Goal: Check status: Check status

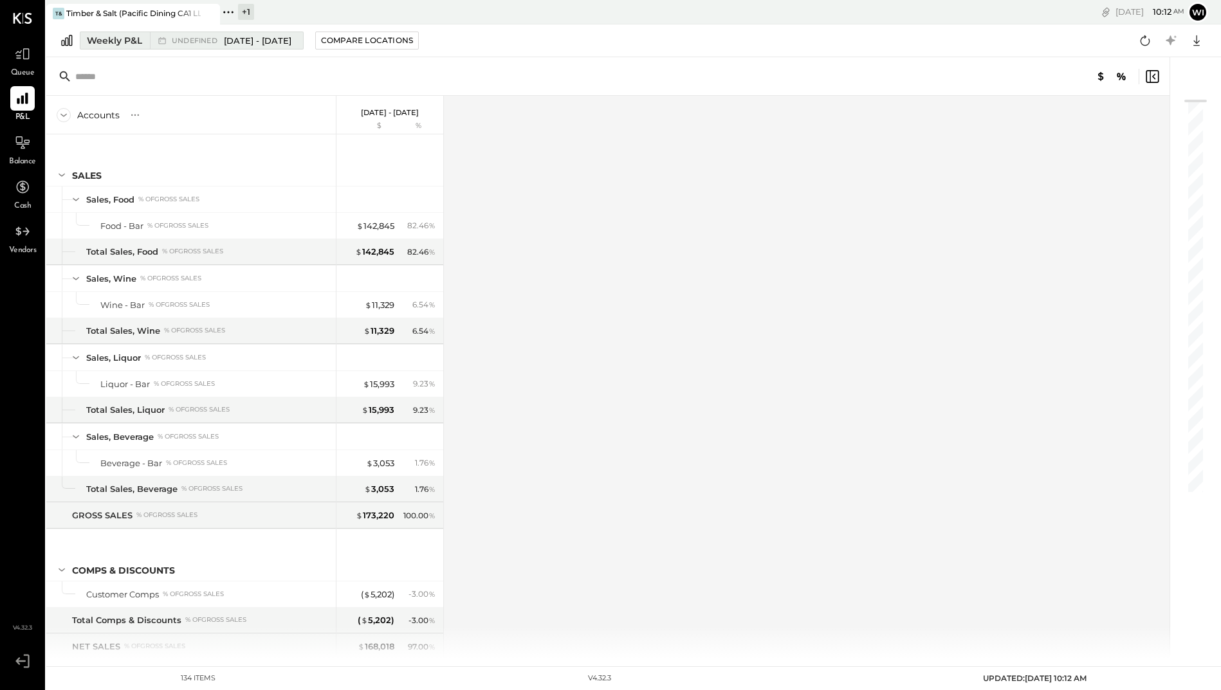
click at [278, 32] on button "Weekly P&L undefined [DATE] - [DATE]" at bounding box center [192, 41] width 224 height 18
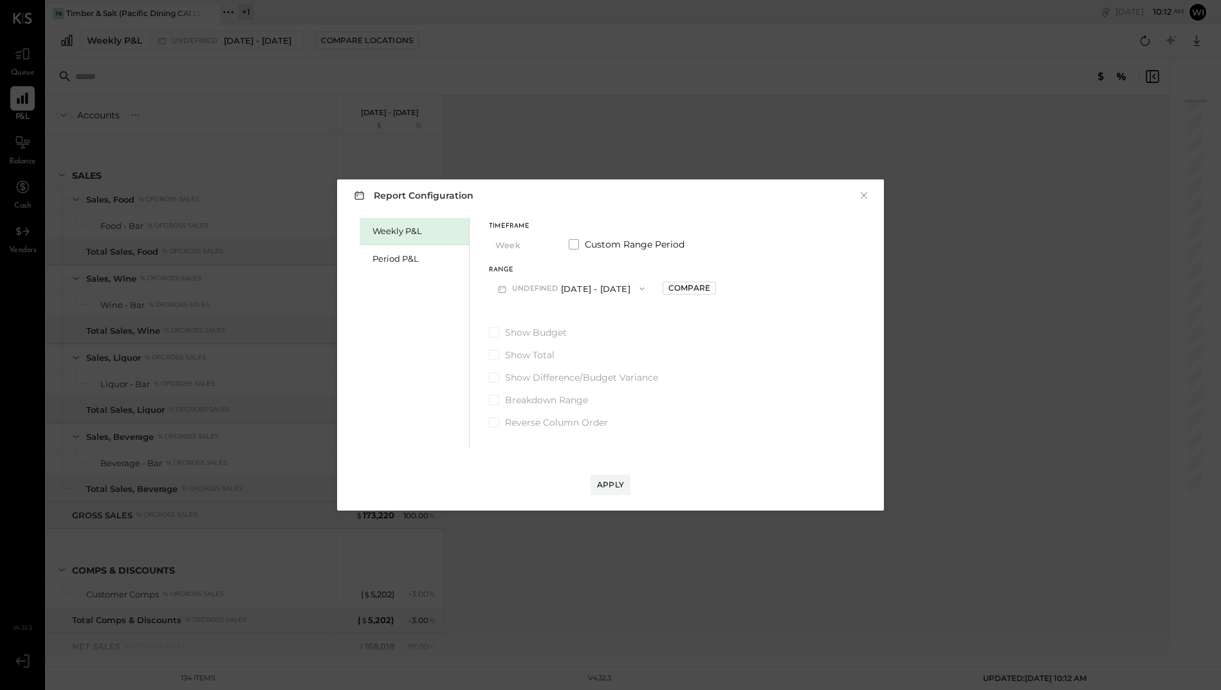
click at [647, 286] on span "button" at bounding box center [638, 289] width 17 height 10
click at [449, 332] on div "Weekly P&L Period P&L" at bounding box center [414, 333] width 110 height 231
click at [422, 267] on div "Period P&L" at bounding box center [413, 258] width 109 height 27
click at [592, 287] on button "P08 [DATE] - [DATE]" at bounding box center [556, 289] width 134 height 24
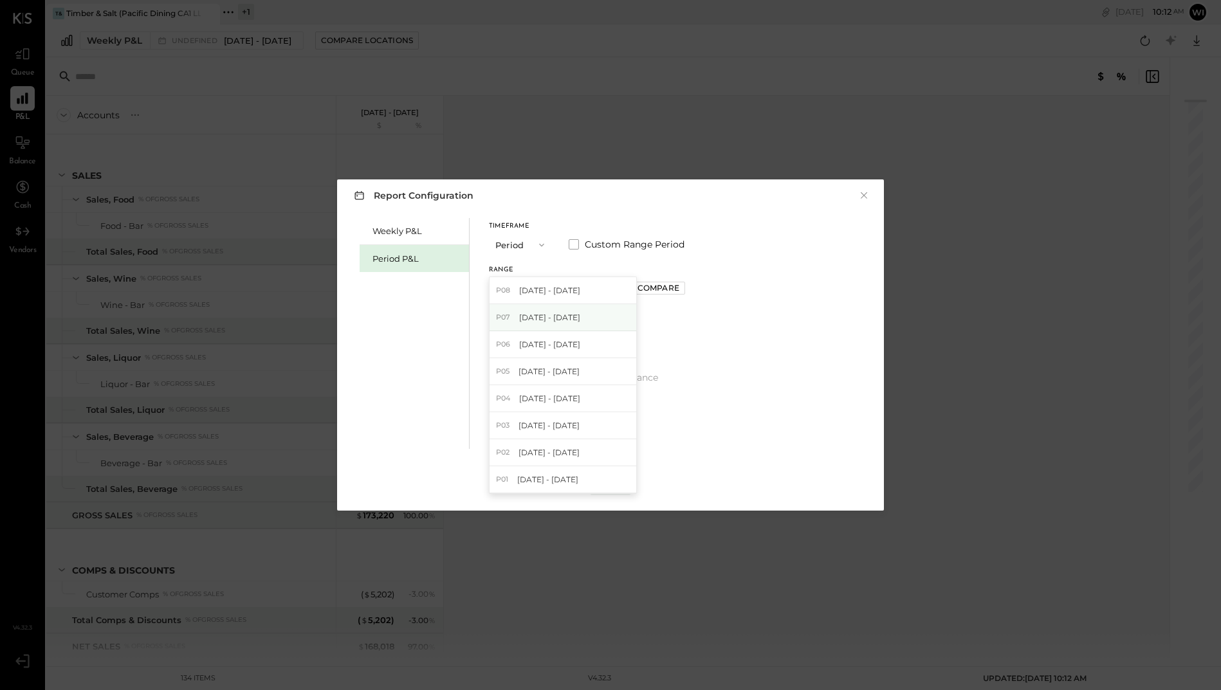
click at [598, 319] on div "P07 [DATE] - [DATE]" at bounding box center [562, 317] width 147 height 27
click at [601, 487] on div "Apply" at bounding box center [610, 484] width 27 height 11
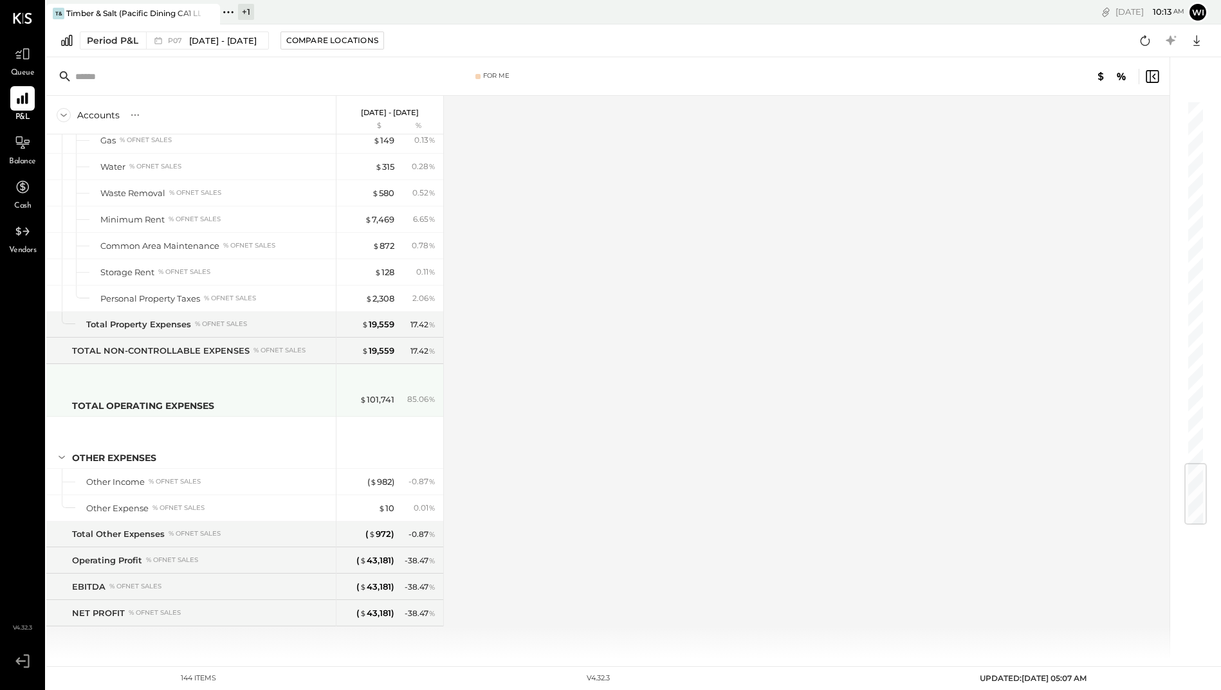
scroll to position [3076, 0]
